Goal: Task Accomplishment & Management: Complete application form

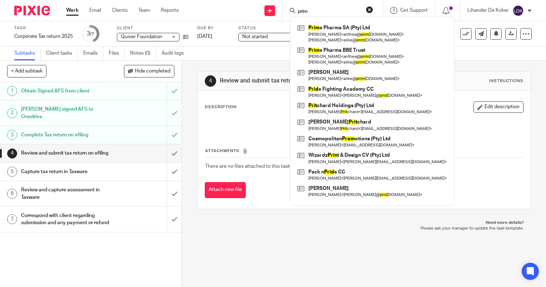
type input "prim"
click at [207, 61] on div "4 Review and submit tax return on efiling Instructions Description Edit descrip…" at bounding box center [364, 140] width 334 height 159
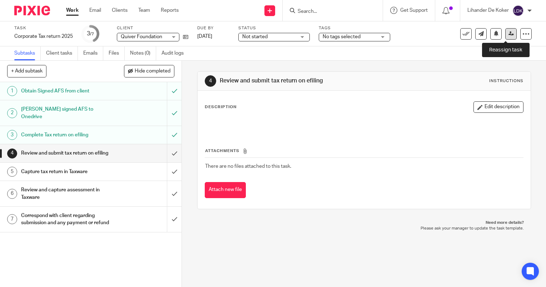
click at [508, 35] on icon at bounding box center [510, 33] width 5 height 5
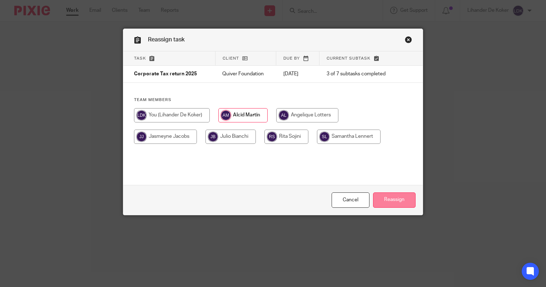
click at [379, 204] on input "Reassign" at bounding box center [394, 199] width 42 height 15
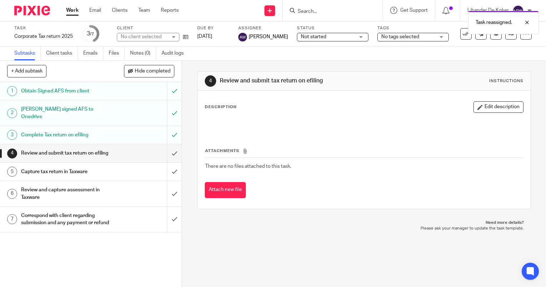
click at [316, 12] on div "Task reassigned." at bounding box center [406, 20] width 266 height 27
click at [315, 11] on div "Task reassigned." at bounding box center [406, 20] width 266 height 27
click at [307, 11] on div "Task reassigned." at bounding box center [406, 20] width 266 height 27
click at [306, 12] on div "Task reassigned." at bounding box center [406, 20] width 266 height 27
click at [304, 11] on div "Task reassigned." at bounding box center [406, 20] width 266 height 27
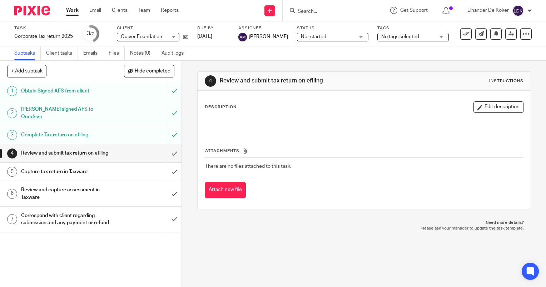
click at [309, 15] on form at bounding box center [335, 10] width 76 height 9
click at [307, 10] on input "Search" at bounding box center [329, 12] width 64 height 6
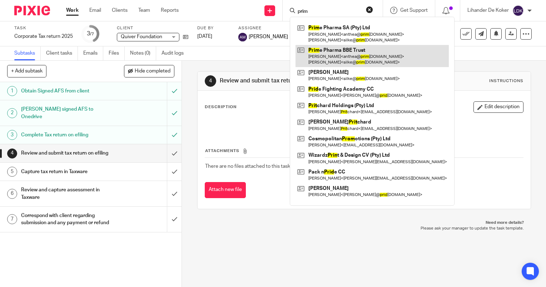
type input "prim"
click at [359, 51] on link at bounding box center [371, 56] width 153 height 22
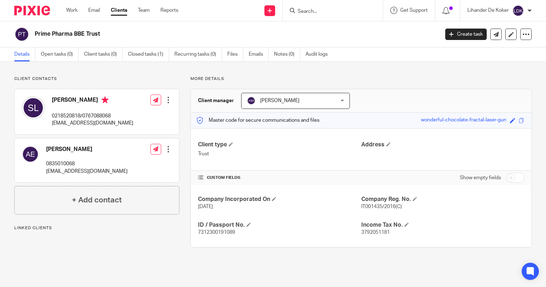
click at [230, 234] on span "7312300191089" at bounding box center [216, 232] width 37 height 5
click at [367, 207] on span "IT001435/2016(C)" at bounding box center [381, 206] width 41 height 5
copy p "IT001435/2016(C)"
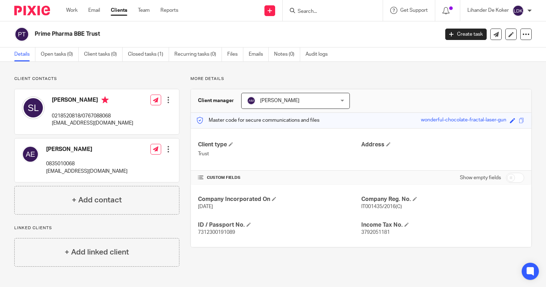
click at [380, 232] on span "3792051181" at bounding box center [375, 232] width 29 height 5
copy span "3792051181"
click at [70, 59] on link "Open tasks (0)" at bounding box center [60, 54] width 38 height 14
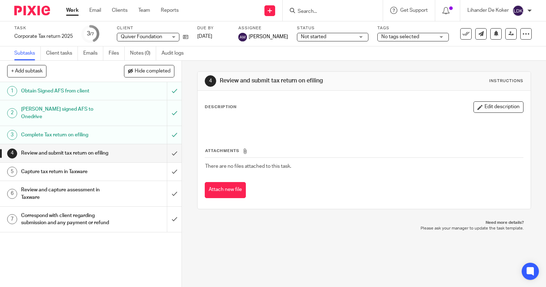
click at [306, 9] on input "Search" at bounding box center [329, 12] width 64 height 6
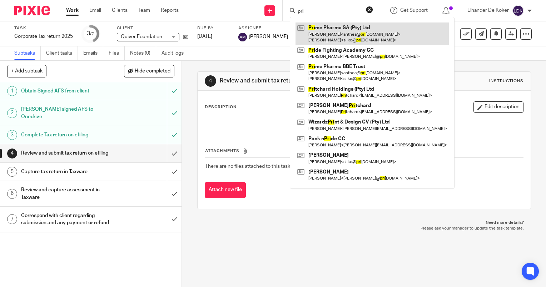
type input "pri"
click at [318, 31] on link at bounding box center [371, 33] width 153 height 22
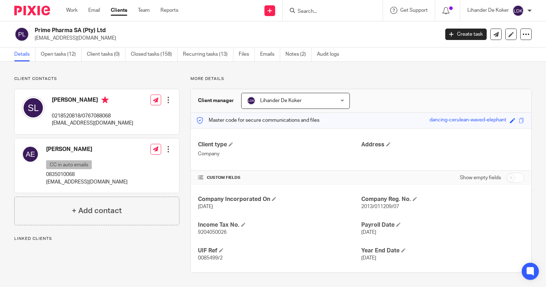
click at [70, 65] on div "Client contacts Anthea Evert CC in auto emails 0835010068 anthea@primepharma.co…" at bounding box center [273, 174] width 546 height 225
click at [69, 54] on link "Open tasks (12)" at bounding box center [61, 54] width 41 height 14
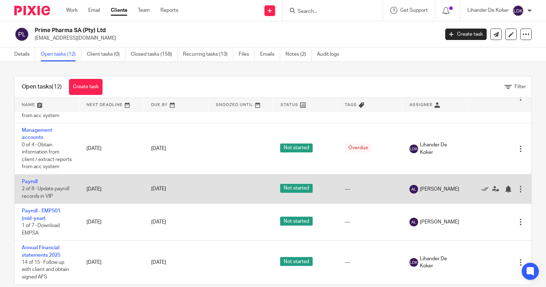
scroll to position [332, 0]
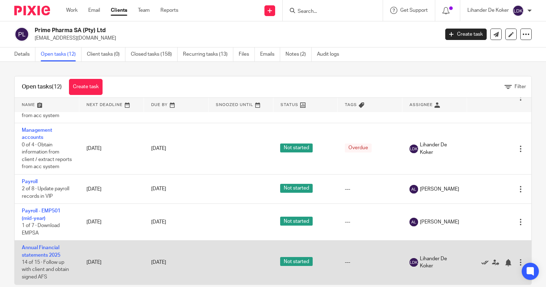
click at [481, 264] on icon at bounding box center [484, 262] width 7 height 7
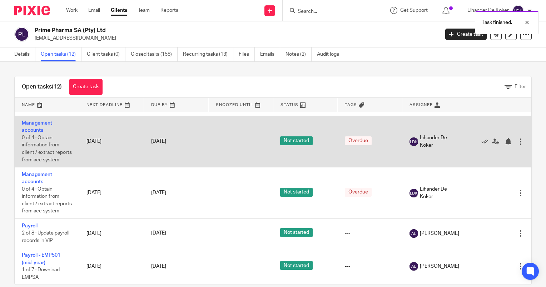
scroll to position [287, 0]
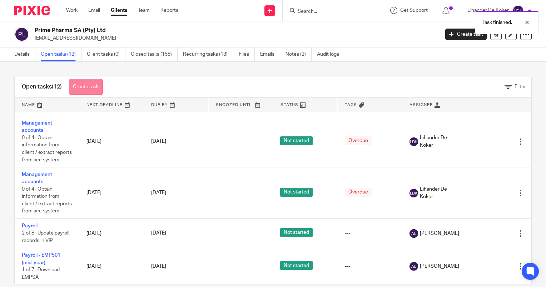
click at [86, 90] on link "Create task" at bounding box center [86, 87] width 34 height 16
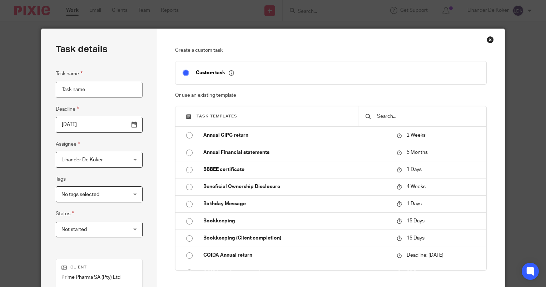
click at [82, 94] on input "Task name" at bounding box center [99, 90] width 87 height 16
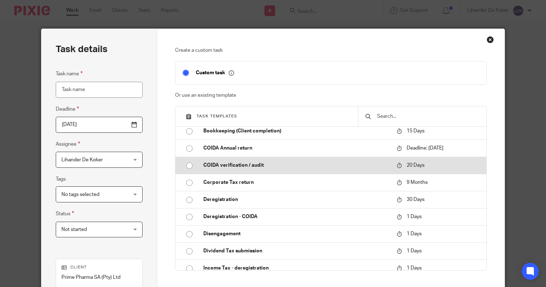
scroll to position [71, 0]
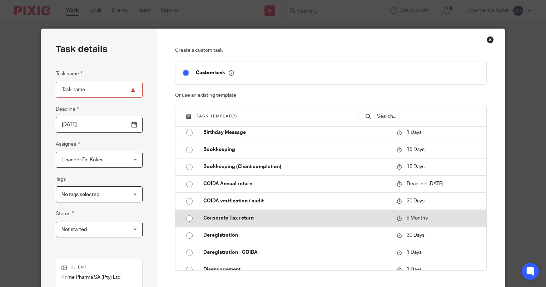
drag, startPoint x: 245, startPoint y: 221, endPoint x: 172, endPoint y: 156, distance: 97.6
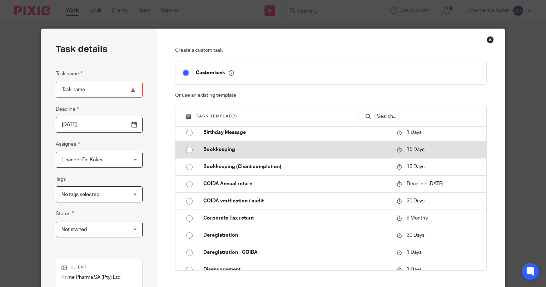
click at [244, 221] on p "Corporate Tax return" at bounding box center [296, 218] width 186 height 7
type input "2026-06-23"
type input "Corporate Tax return"
checkbox input "false"
radio input "true"
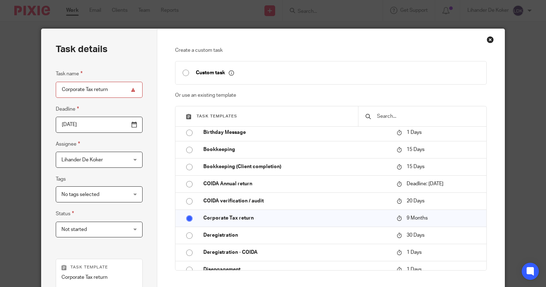
click at [119, 90] on input "Corporate Tax return" at bounding box center [99, 90] width 87 height 16
type input "Corporate Tax return 2025"
click at [126, 104] on div "Task name Corporate Tax return 2025 Deadline 2026-06-23 Assignee Lihander De Ko…" at bounding box center [99, 157] width 87 height 175
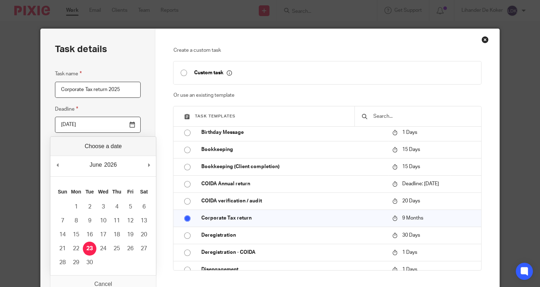
click at [103, 126] on input "2026-06-23" at bounding box center [98, 125] width 86 height 16
type input "2025-09-26"
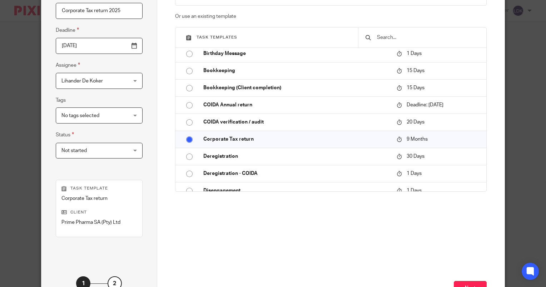
scroll to position [134, 0]
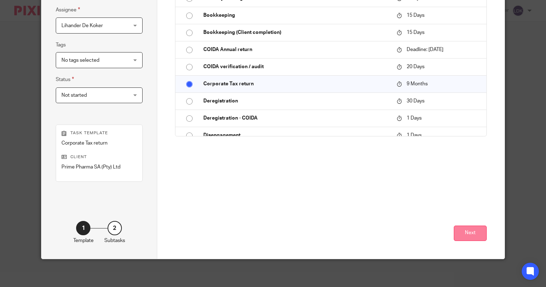
drag, startPoint x: 461, startPoint y: 243, endPoint x: 462, endPoint y: 236, distance: 6.9
click at [461, 243] on div "Next" at bounding box center [331, 222] width 312 height 74
click at [462, 236] on button "Next" at bounding box center [470, 233] width 33 height 15
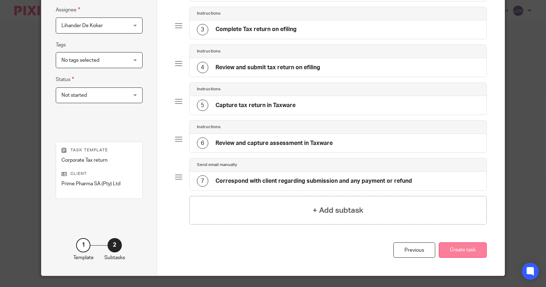
click at [474, 251] on button "Create task" at bounding box center [463, 249] width 48 height 15
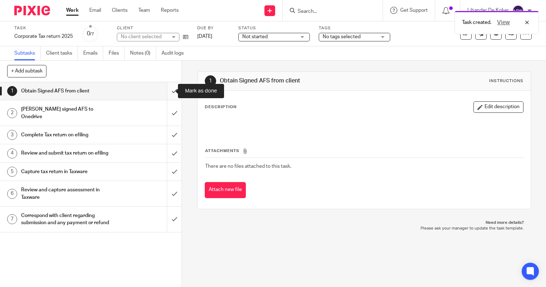
click at [165, 91] on input "submit" at bounding box center [90, 91] width 181 height 18
click at [167, 107] on input "submit" at bounding box center [90, 112] width 181 height 25
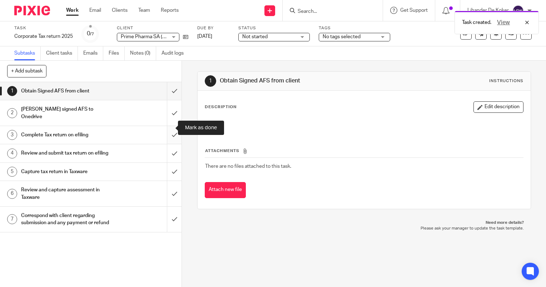
click at [164, 128] on input "submit" at bounding box center [90, 135] width 181 height 18
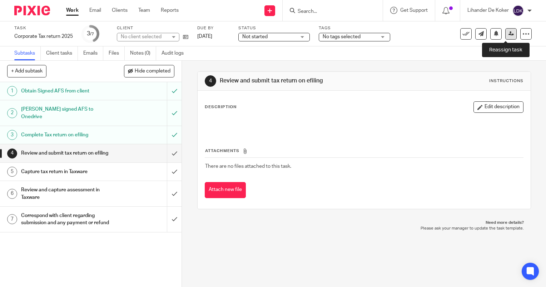
click at [505, 37] on link at bounding box center [510, 33] width 11 height 11
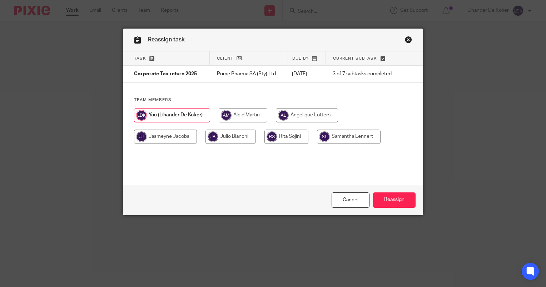
click at [227, 116] on input "radio" at bounding box center [243, 115] width 49 height 14
radio input "true"
click at [384, 197] on input "Reassign" at bounding box center [394, 199] width 42 height 15
